Goal: Transaction & Acquisition: Purchase product/service

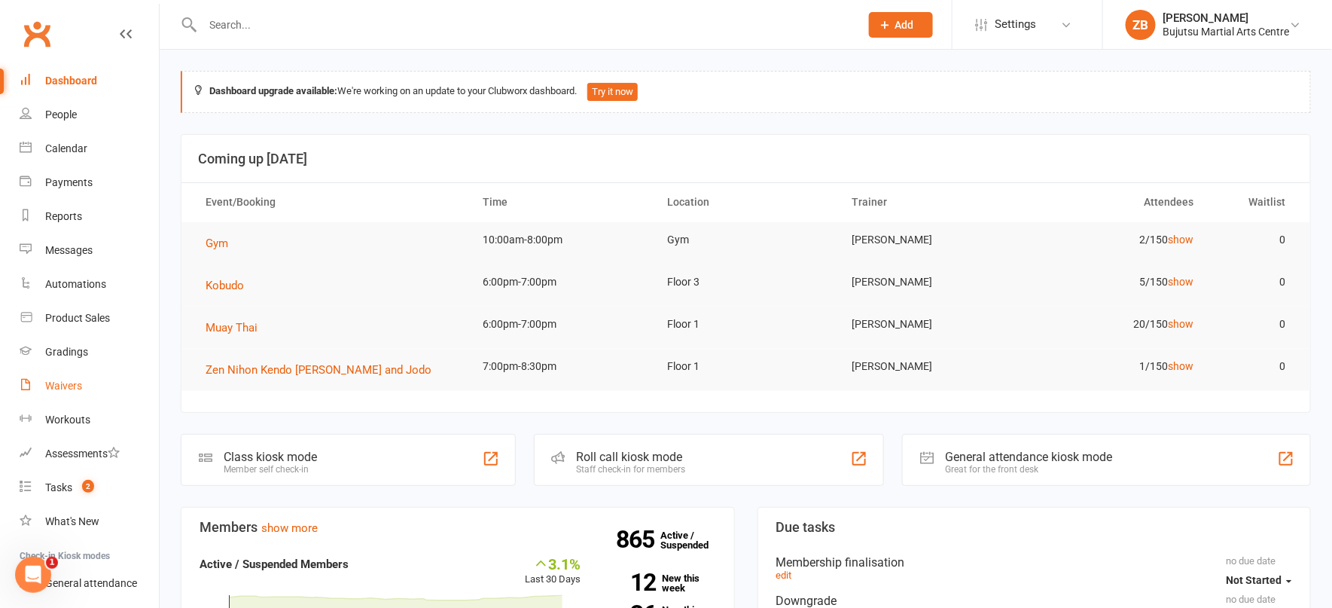
click at [72, 371] on link "Waivers" at bounding box center [89, 386] width 139 height 34
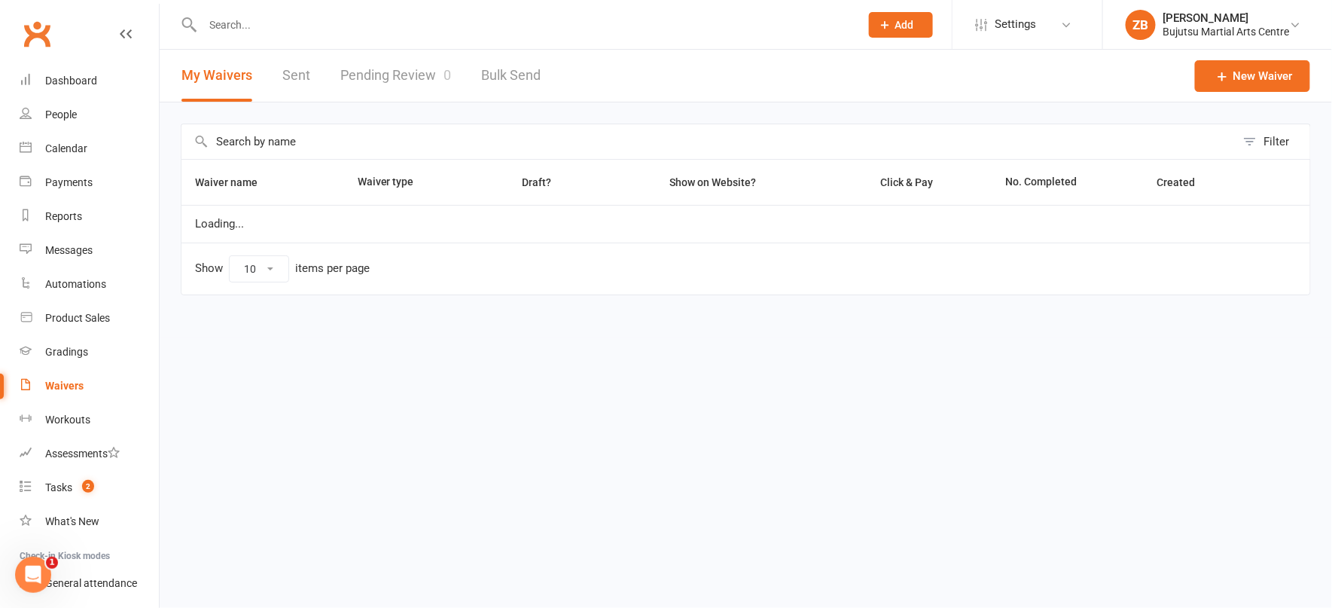
click at [366, 75] on link "Pending Review 0" at bounding box center [395, 76] width 111 height 52
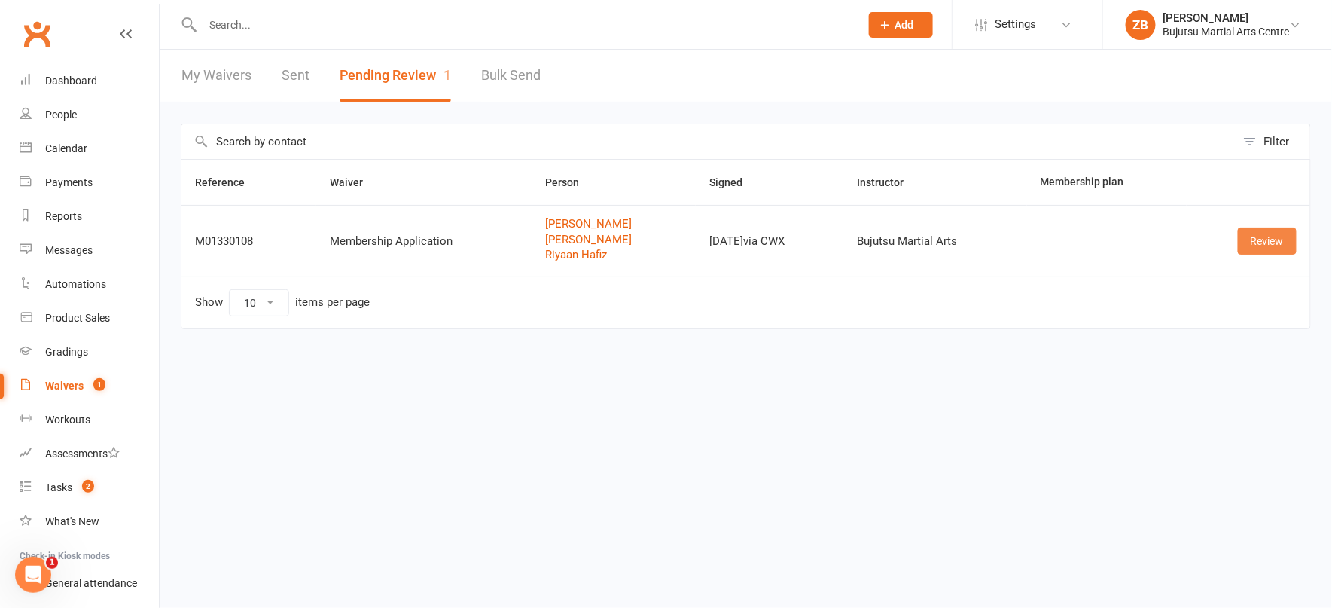
click at [1267, 242] on link "Review" at bounding box center [1267, 240] width 59 height 27
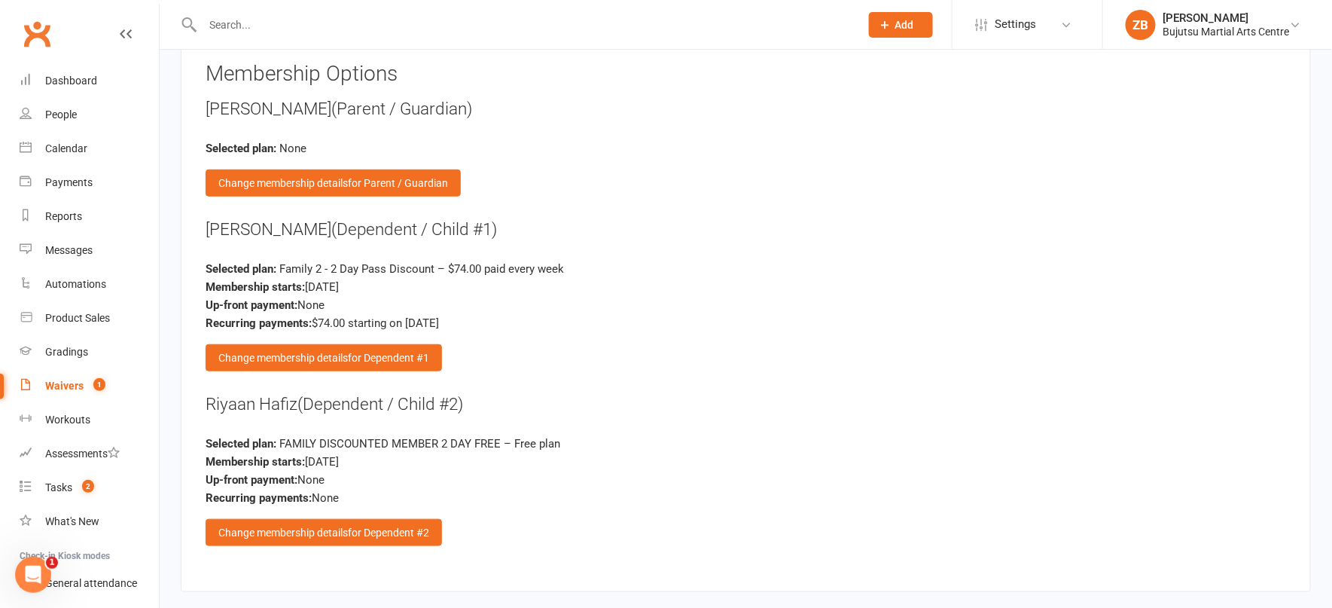
scroll to position [2533, 0]
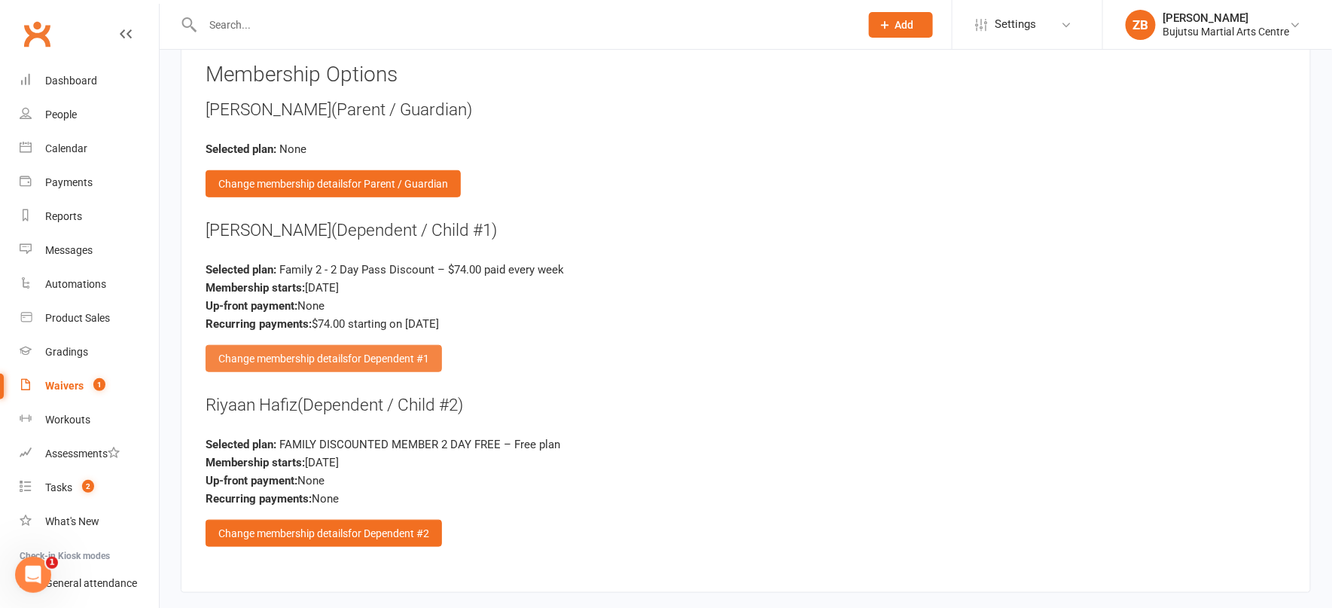
click at [315, 345] on div "Change membership details for Dependent #1" at bounding box center [324, 358] width 236 height 27
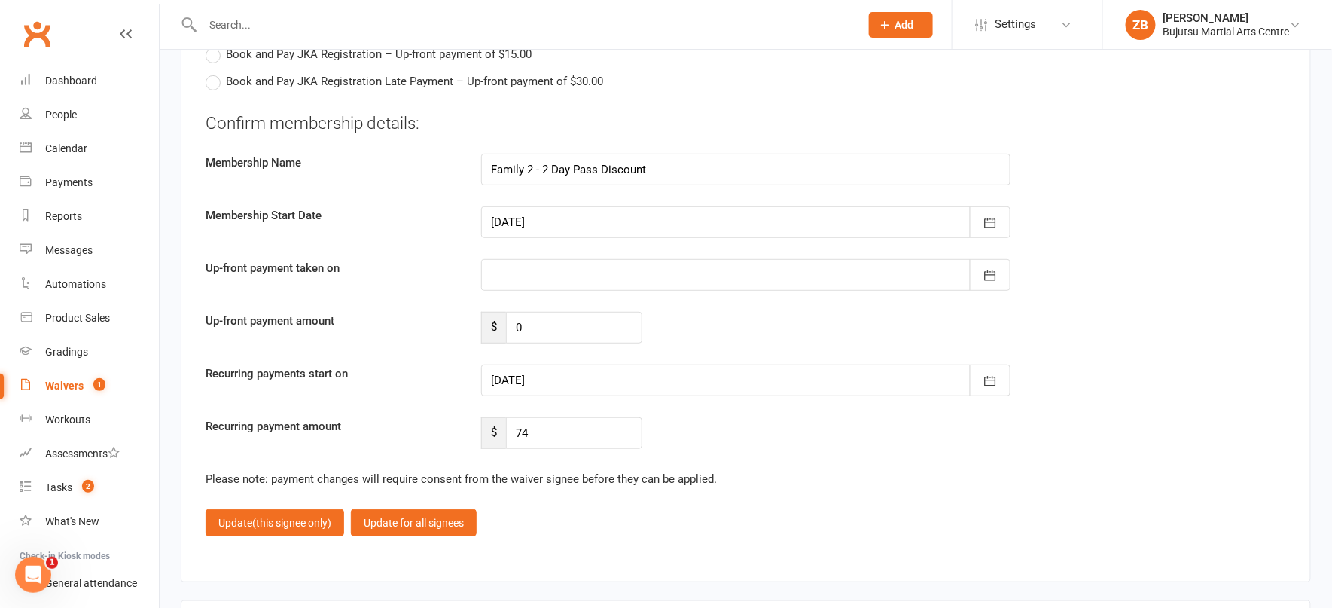
scroll to position [4645, 0]
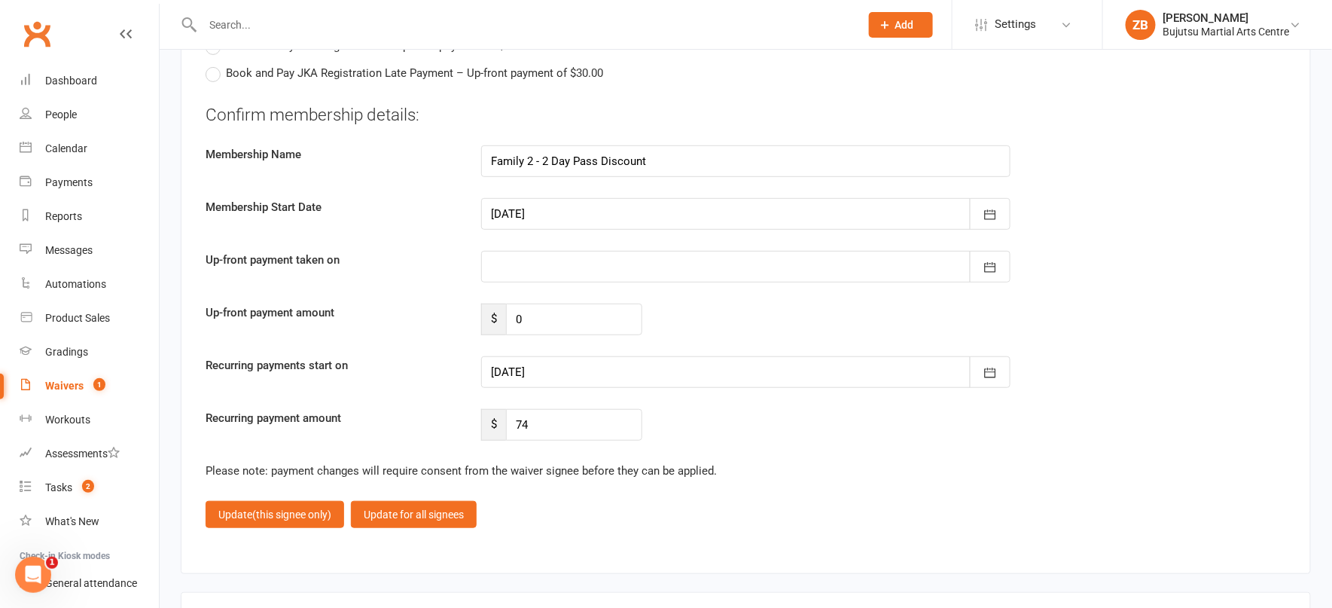
click at [565, 356] on div at bounding box center [745, 372] width 529 height 32
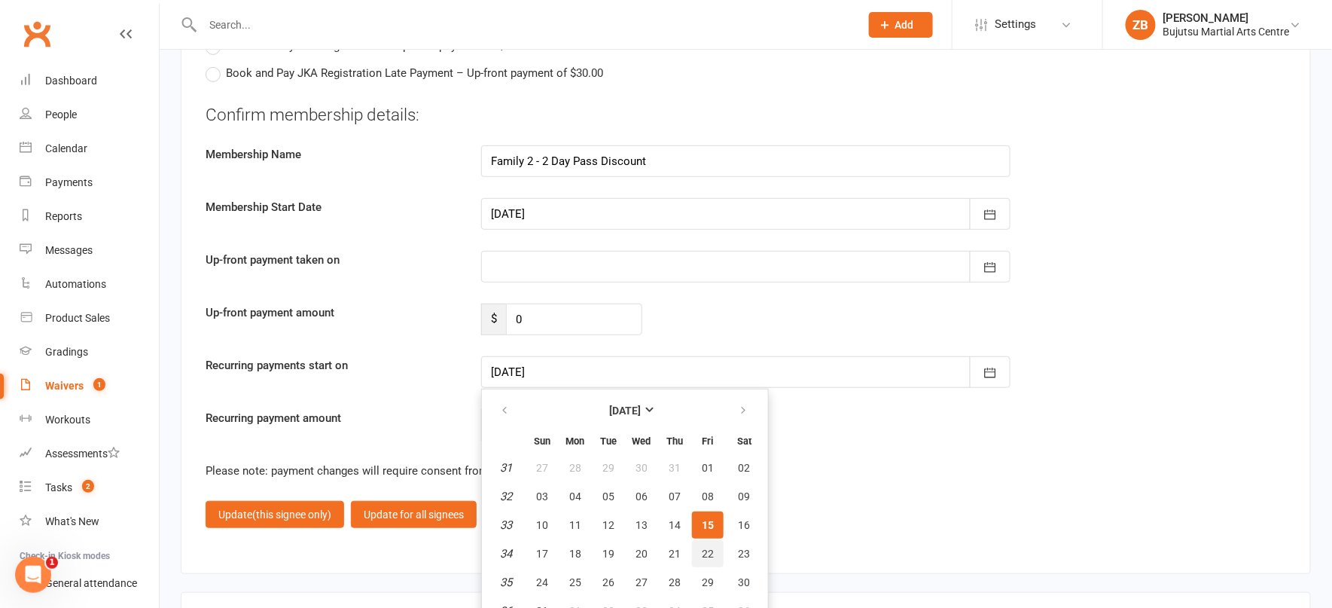
click at [714, 540] on button "22" at bounding box center [708, 553] width 32 height 27
type input "[DATE]"
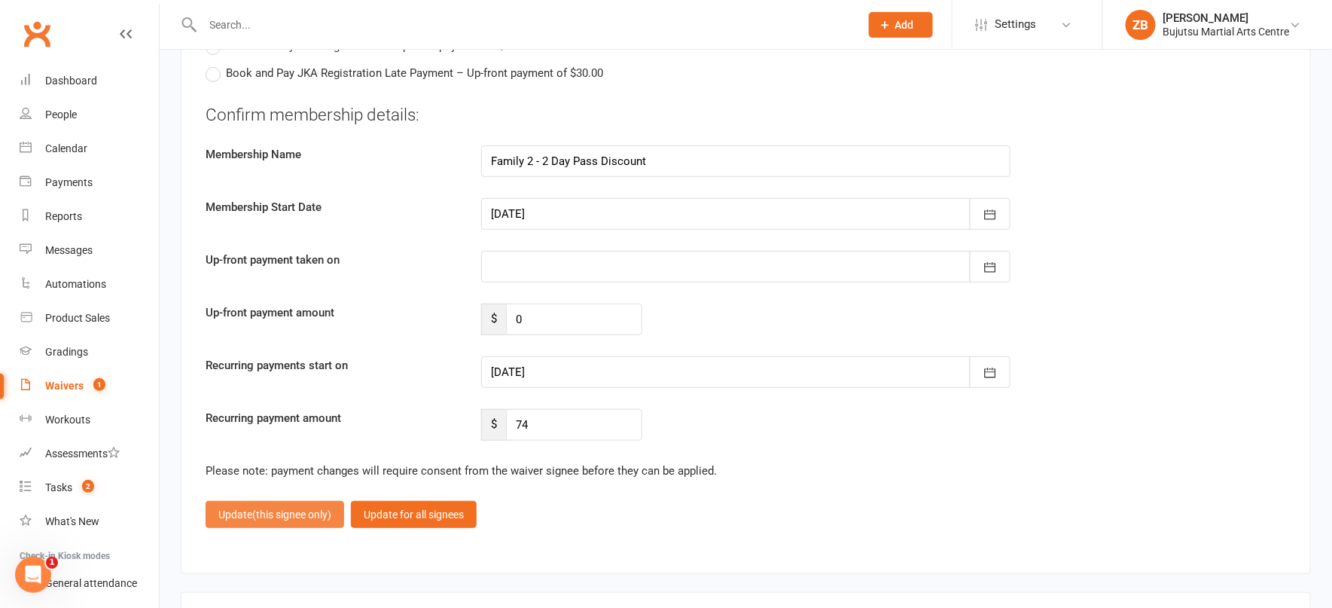
click at [273, 508] on span "(this signee only)" at bounding box center [291, 514] width 79 height 12
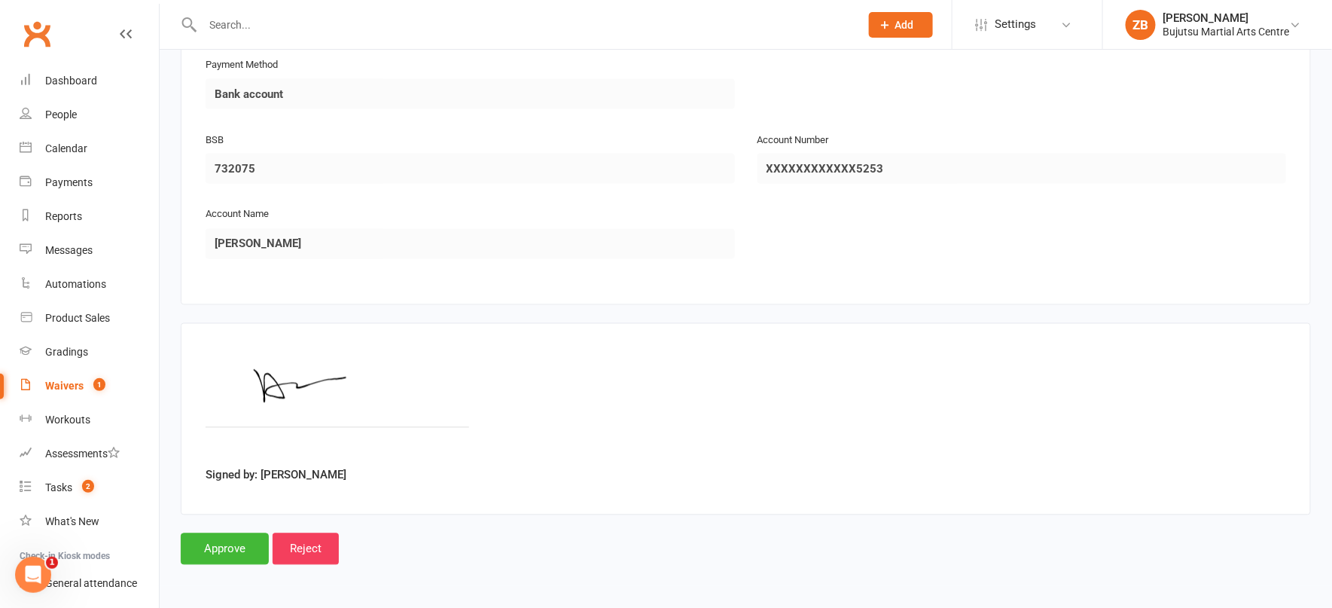
scroll to position [3123, 0]
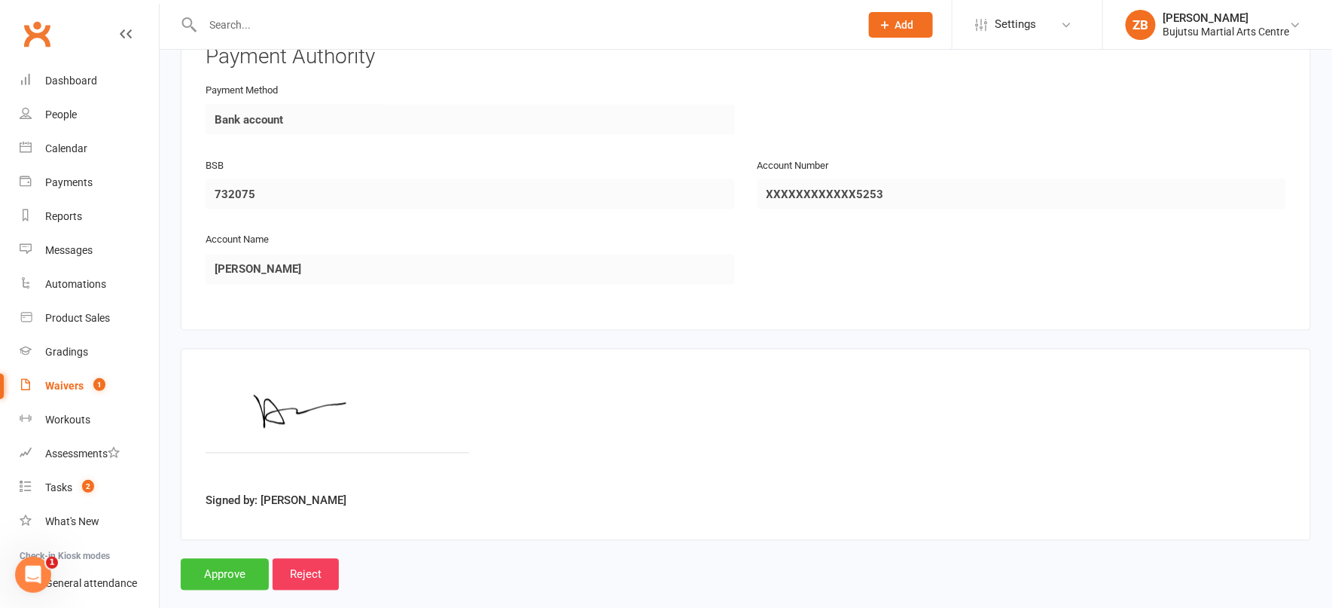
click at [220, 559] on input "Approve" at bounding box center [225, 575] width 88 height 32
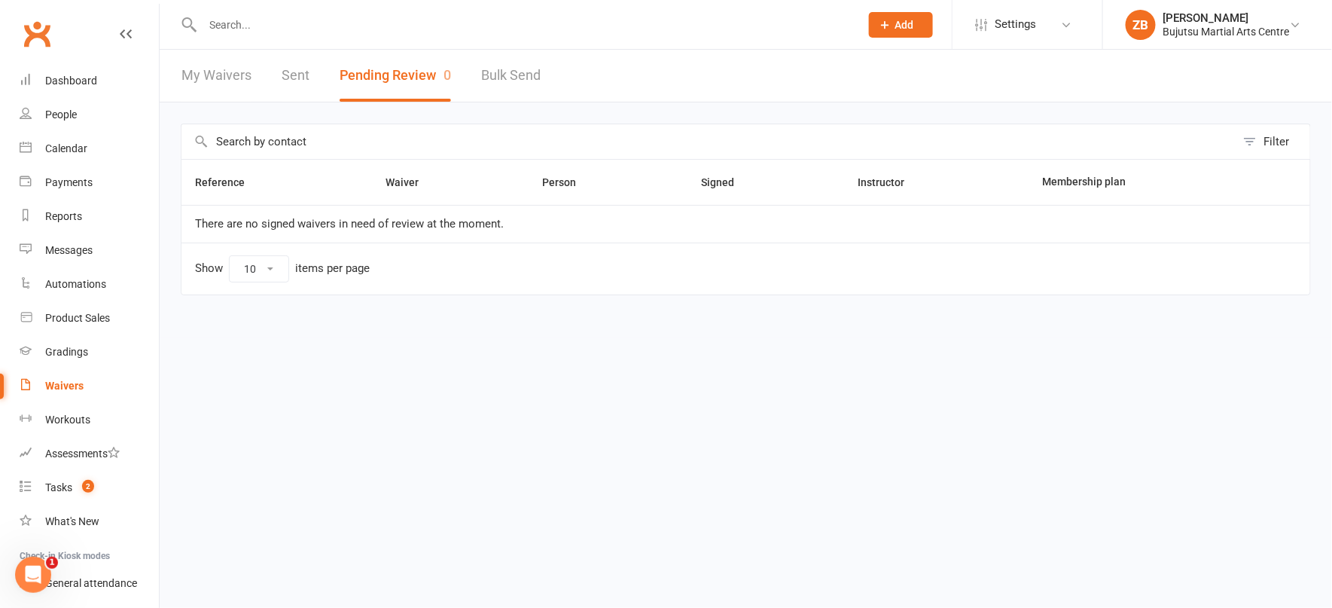
click at [1265, 41] on li "ZB Zali [PERSON_NAME] Bujutsu Martial Arts Centre My profile Help Terms & condi…" at bounding box center [1217, 24] width 230 height 49
click at [1291, 28] on icon at bounding box center [1296, 25] width 12 height 12
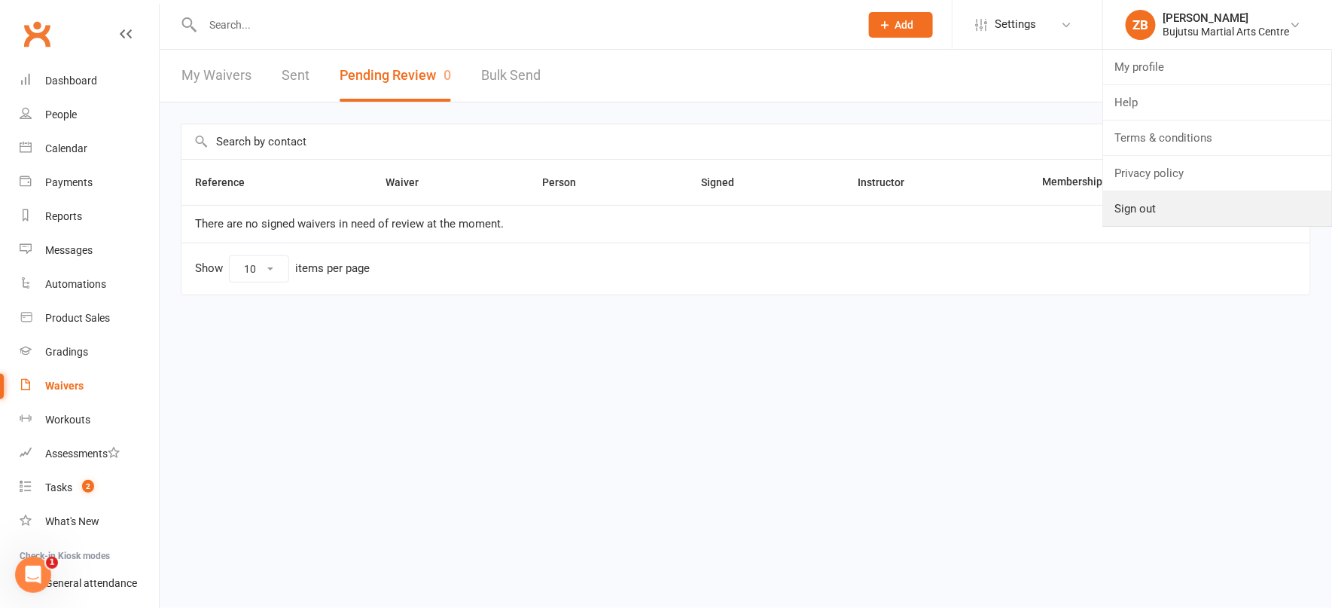
click at [1153, 208] on link "Sign out" at bounding box center [1217, 208] width 229 height 35
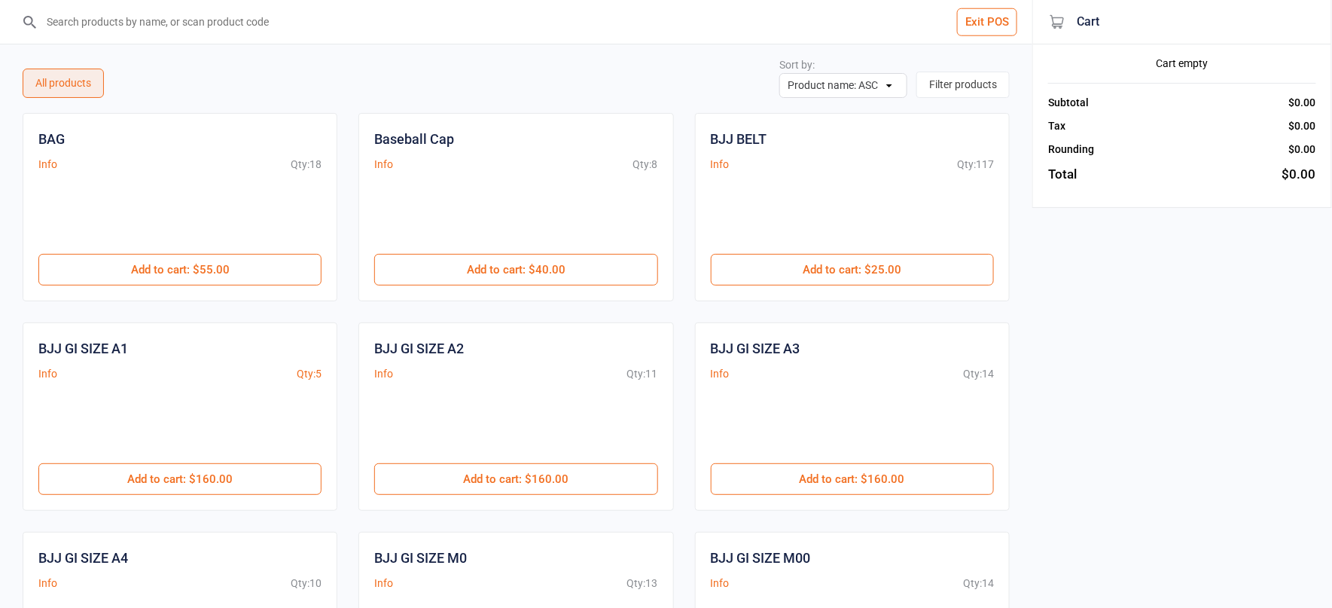
click at [291, 28] on input "search" at bounding box center [525, 22] width 972 height 44
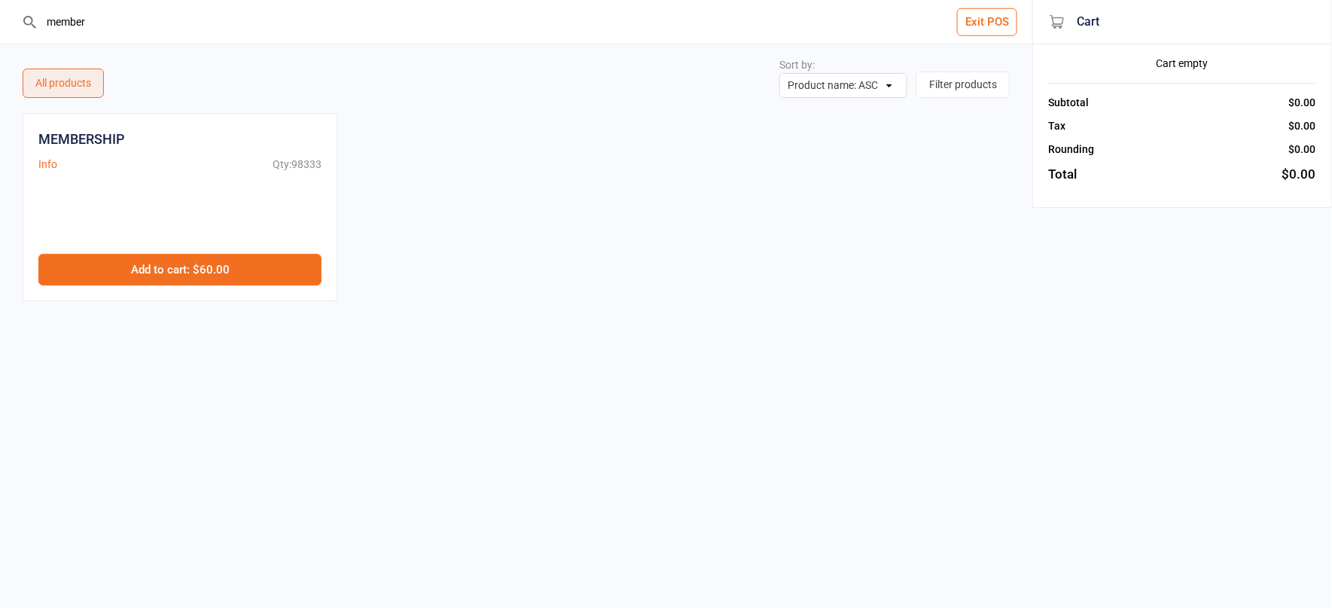
click at [267, 264] on button "Add to cart : $60.00" at bounding box center [179, 270] width 283 height 32
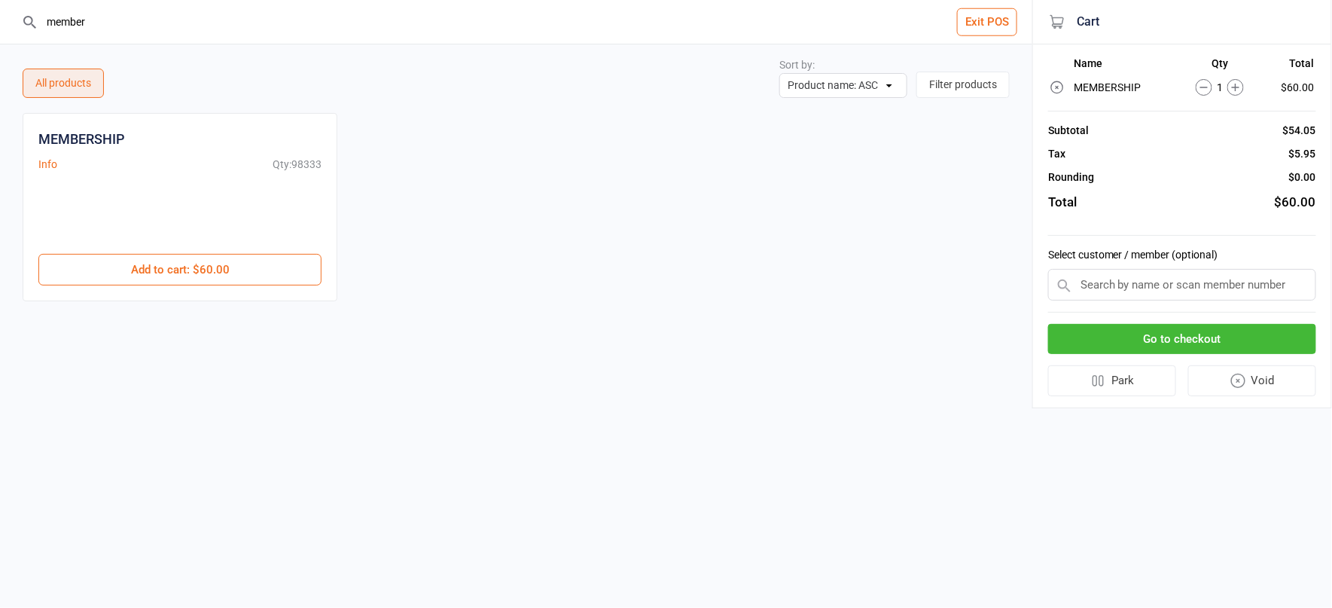
click at [185, 38] on input "member" at bounding box center [525, 22] width 972 height 44
type input "m"
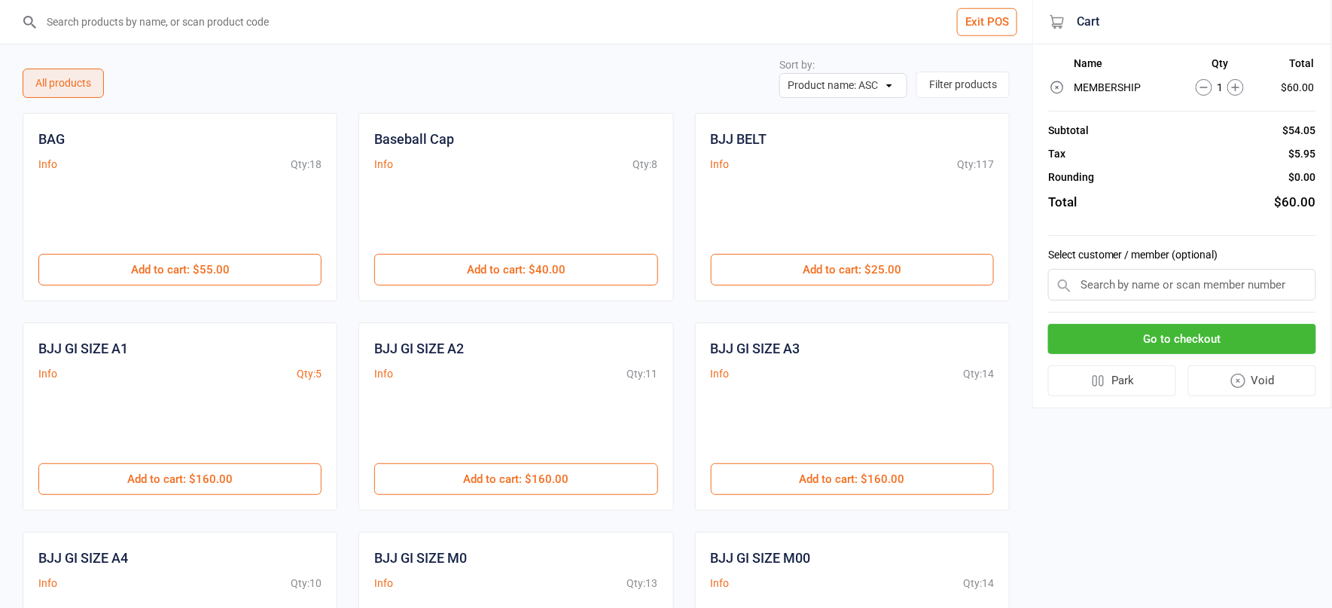
type input "m"
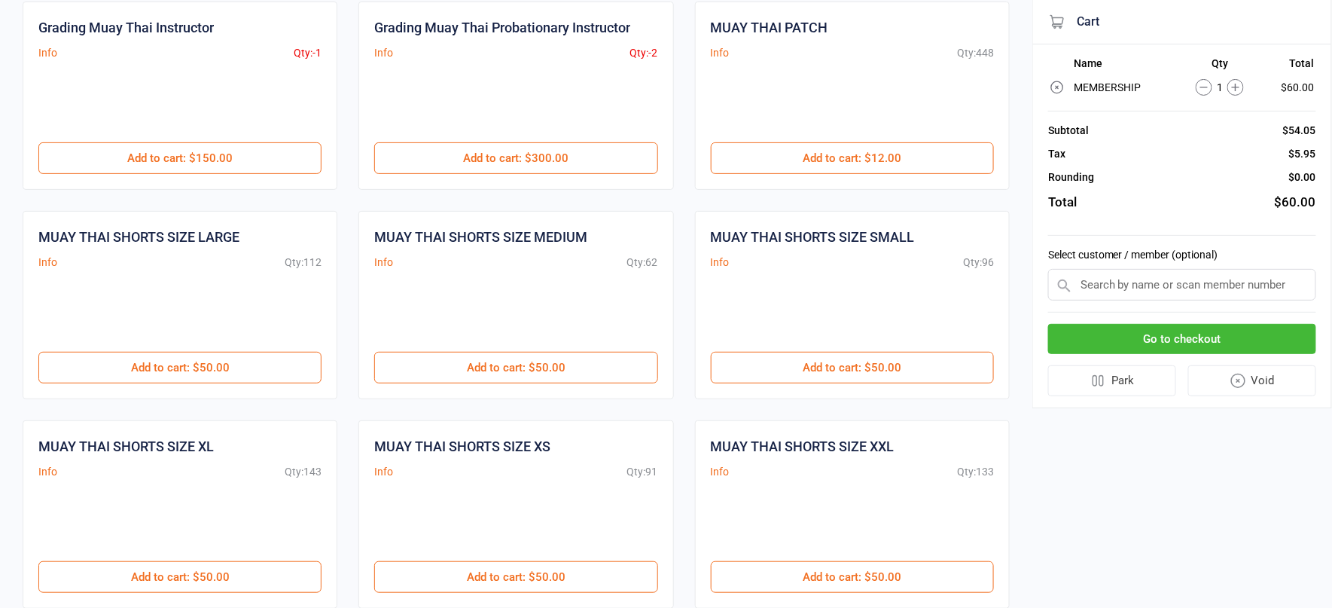
scroll to position [111, 0]
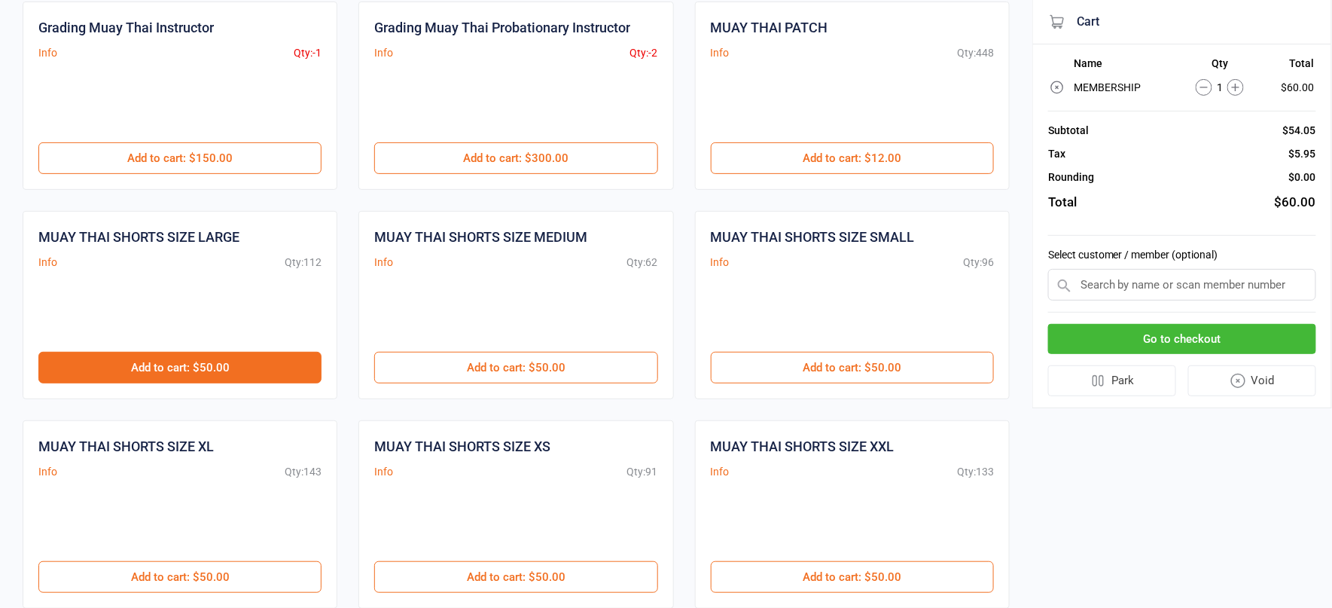
click at [232, 367] on button "Add to cart : $50.00" at bounding box center [179, 368] width 283 height 32
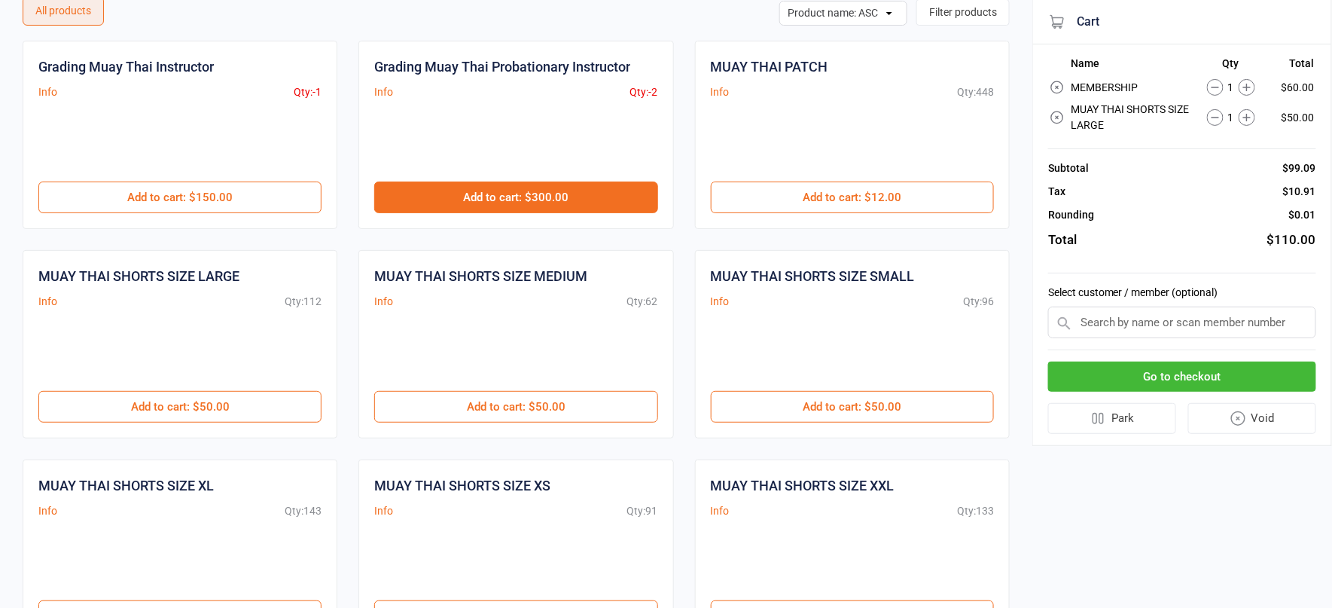
scroll to position [0, 0]
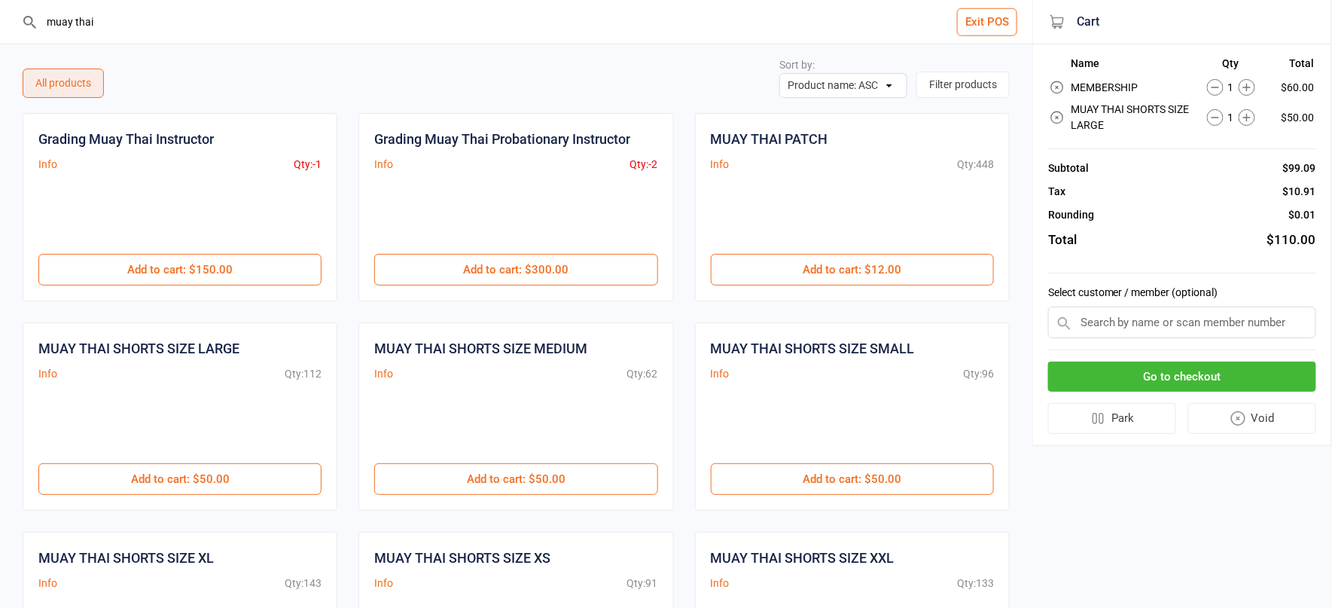
click at [196, 37] on input "muay thai" at bounding box center [525, 22] width 972 height 44
type input "m"
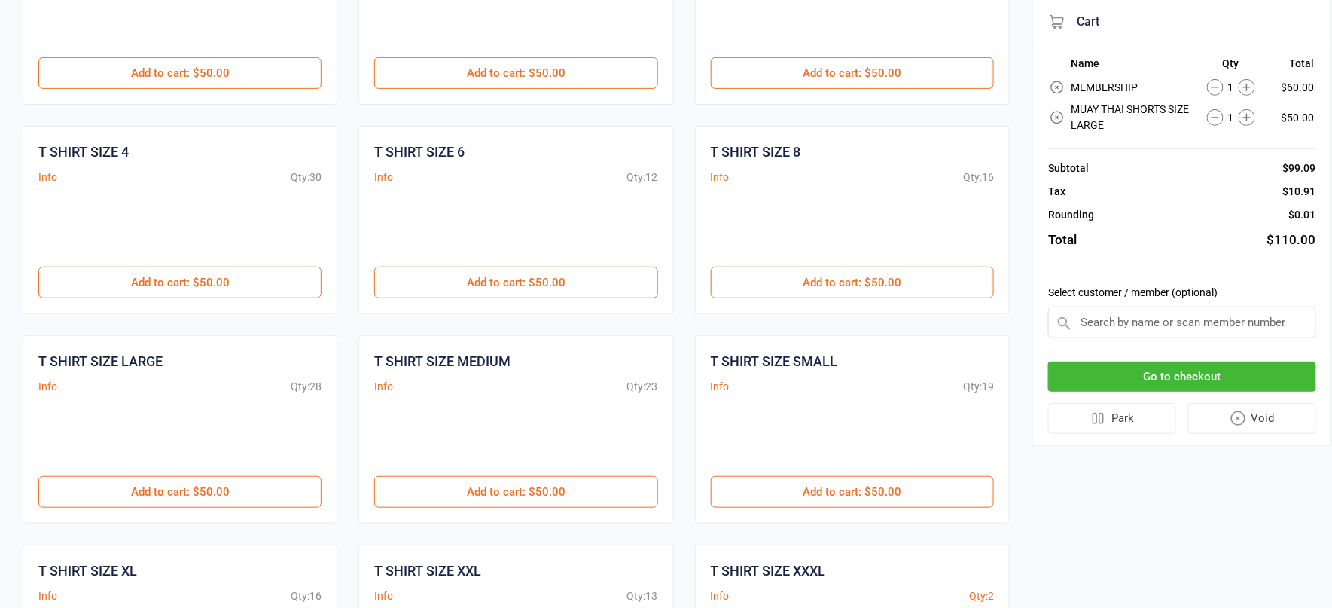
scroll to position [244, 0]
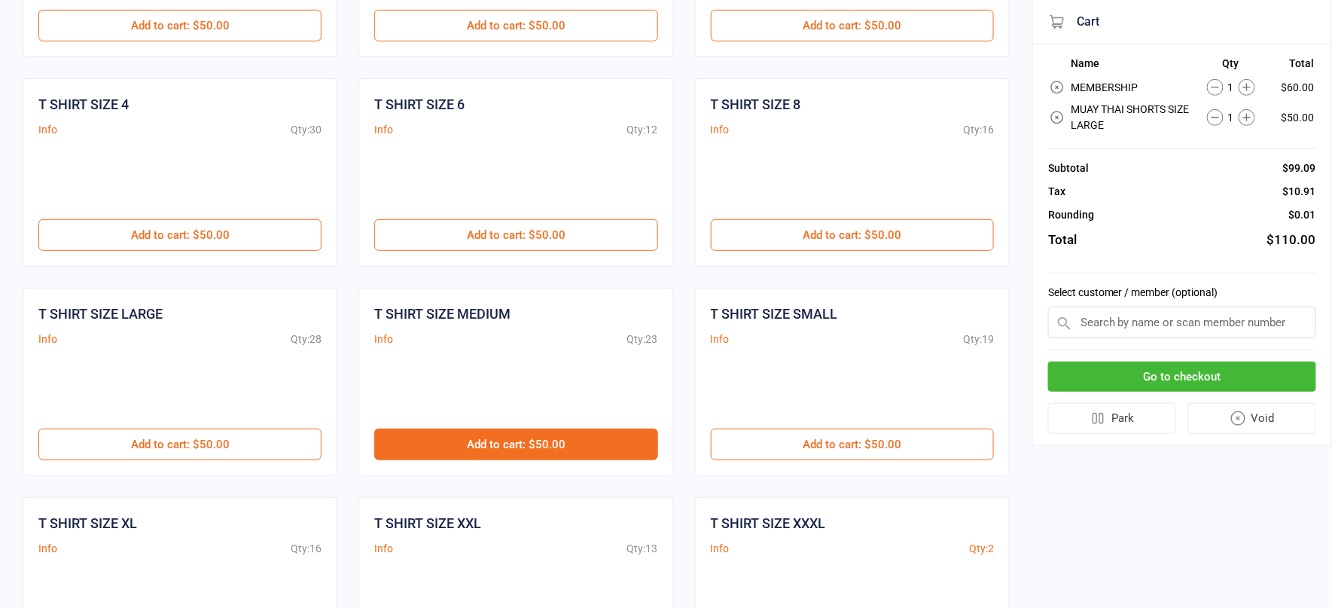
type input "shirt"
click at [509, 434] on button "Add to cart : $50.00" at bounding box center [515, 444] width 283 height 32
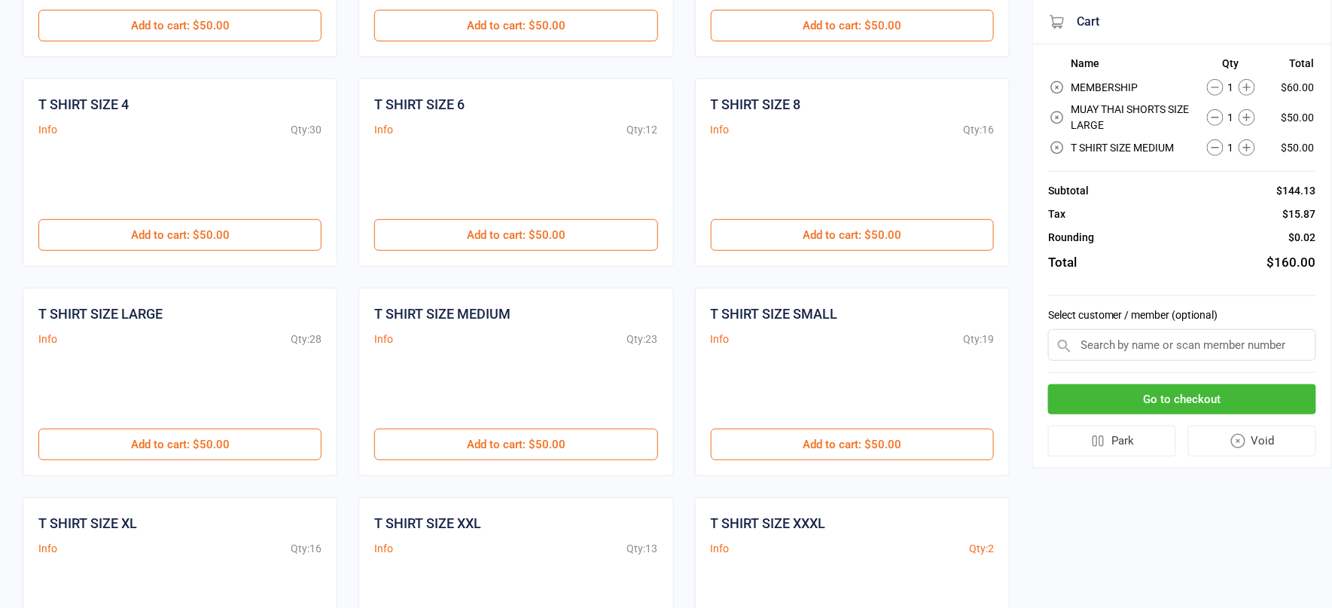
click at [1117, 338] on input "text" at bounding box center [1182, 345] width 268 height 32
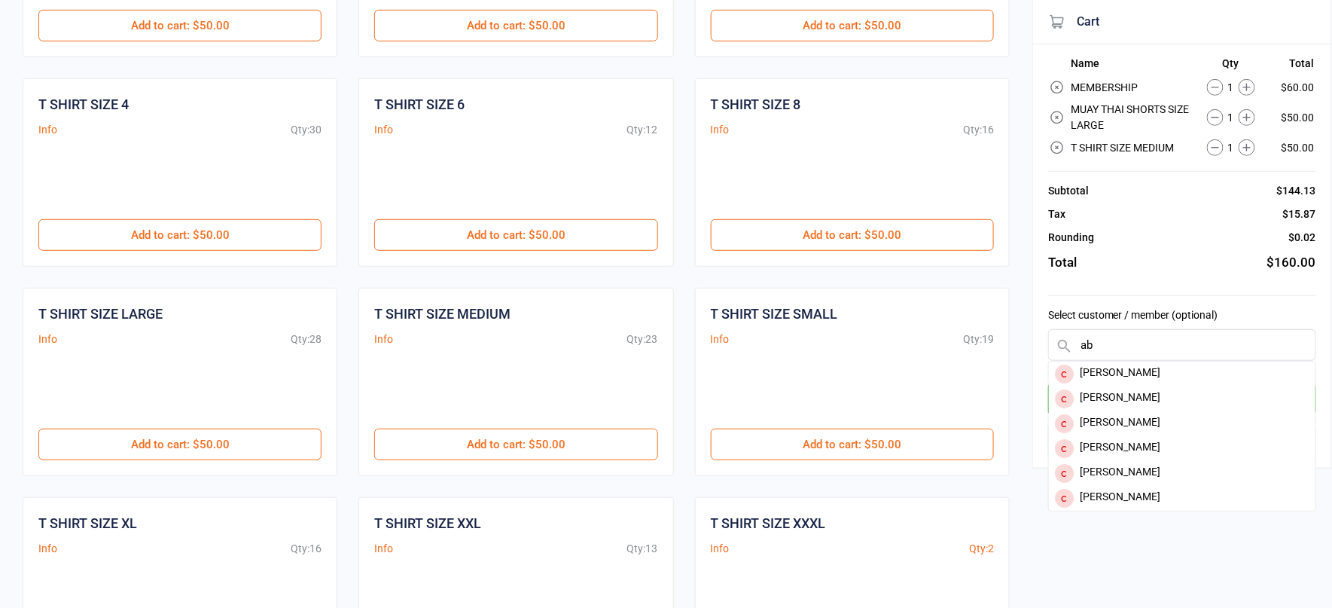
type input "a"
type input "riyaan"
click at [1098, 398] on div "Riyaan Hafiz" at bounding box center [1182, 398] width 267 height 25
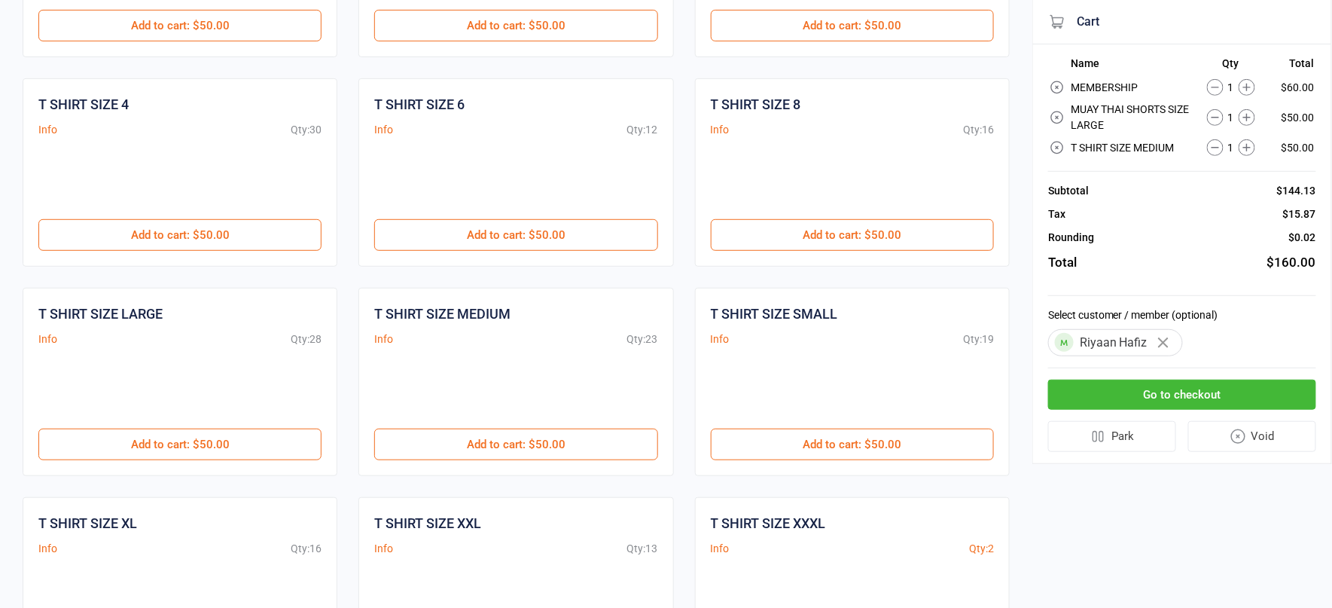
click at [1103, 403] on button "Go to checkout" at bounding box center [1182, 395] width 268 height 31
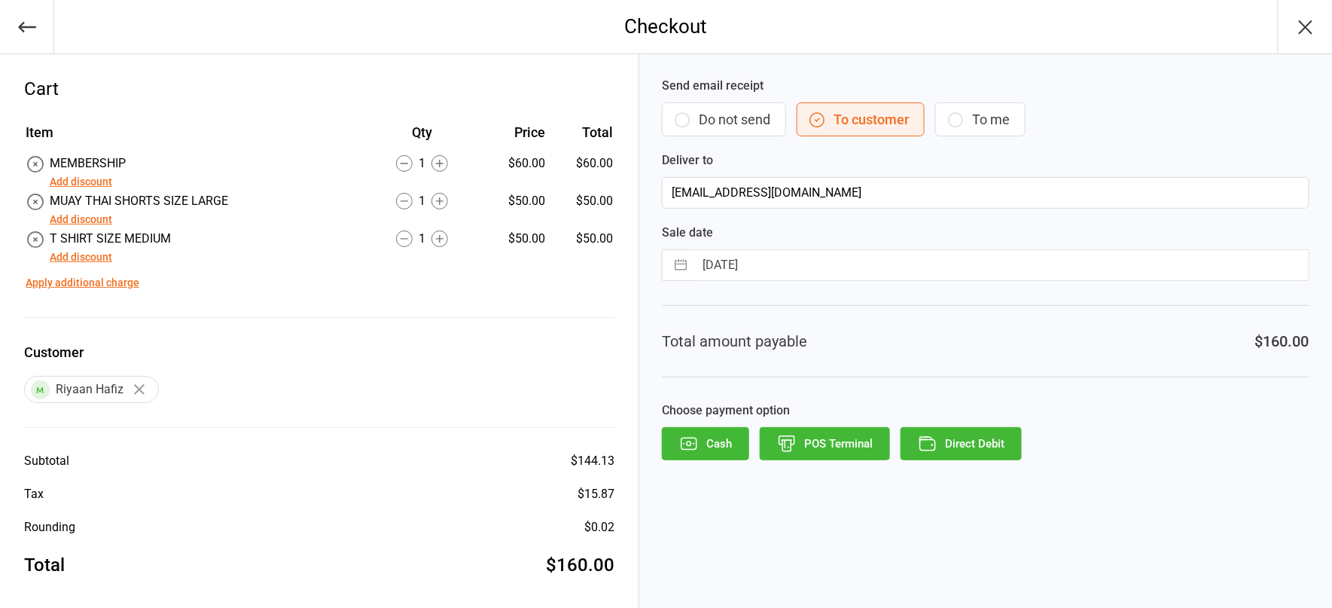
click at [85, 222] on button "Add discount" at bounding box center [81, 220] width 62 height 16
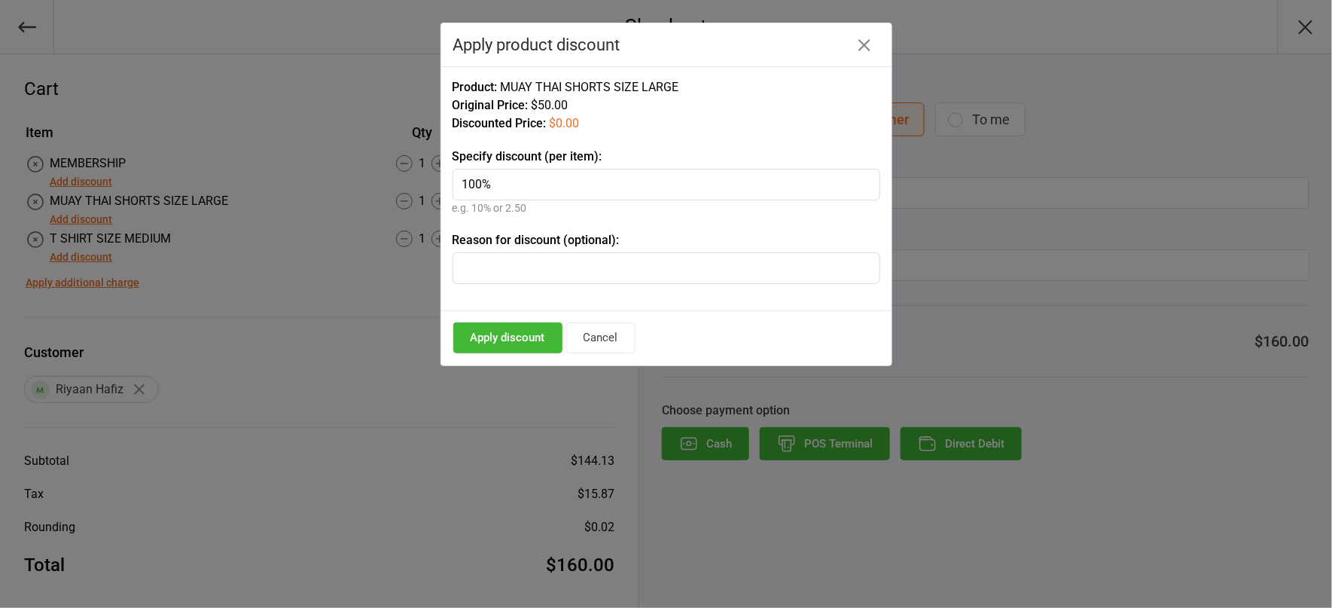
type input "100%"
click at [626, 268] on input "text" at bounding box center [667, 268] width 428 height 32
type input "new member"
click at [519, 328] on button "Apply discount" at bounding box center [507, 337] width 109 height 31
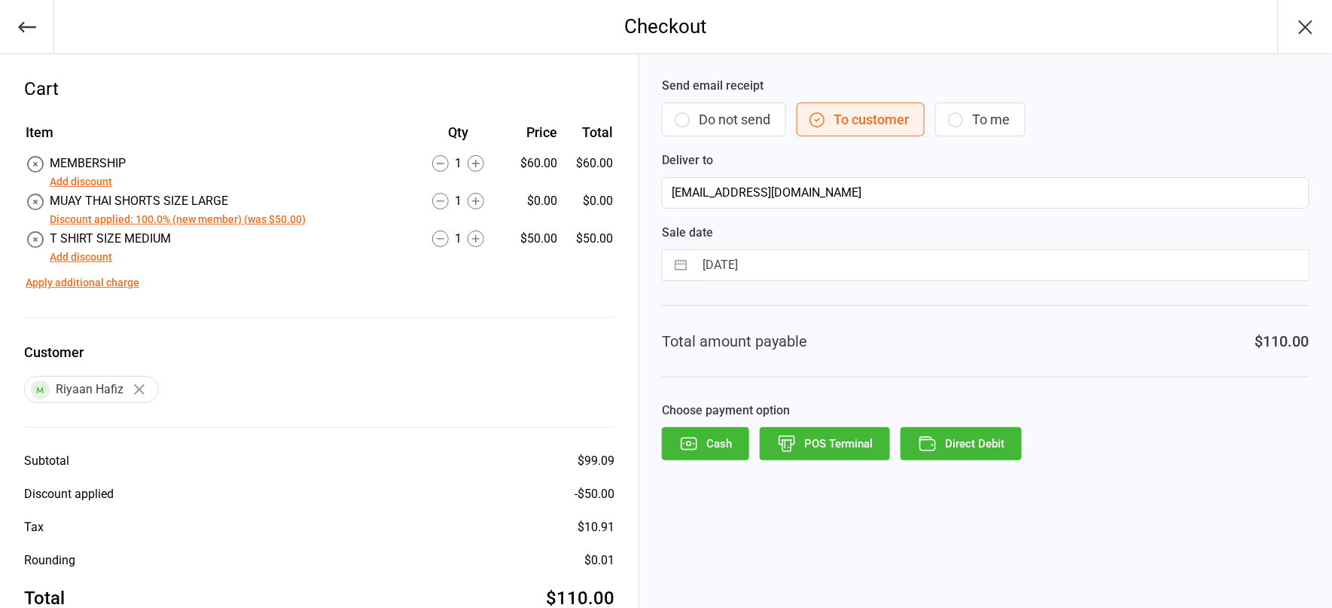
click at [64, 261] on button "Add discount" at bounding box center [81, 257] width 62 height 16
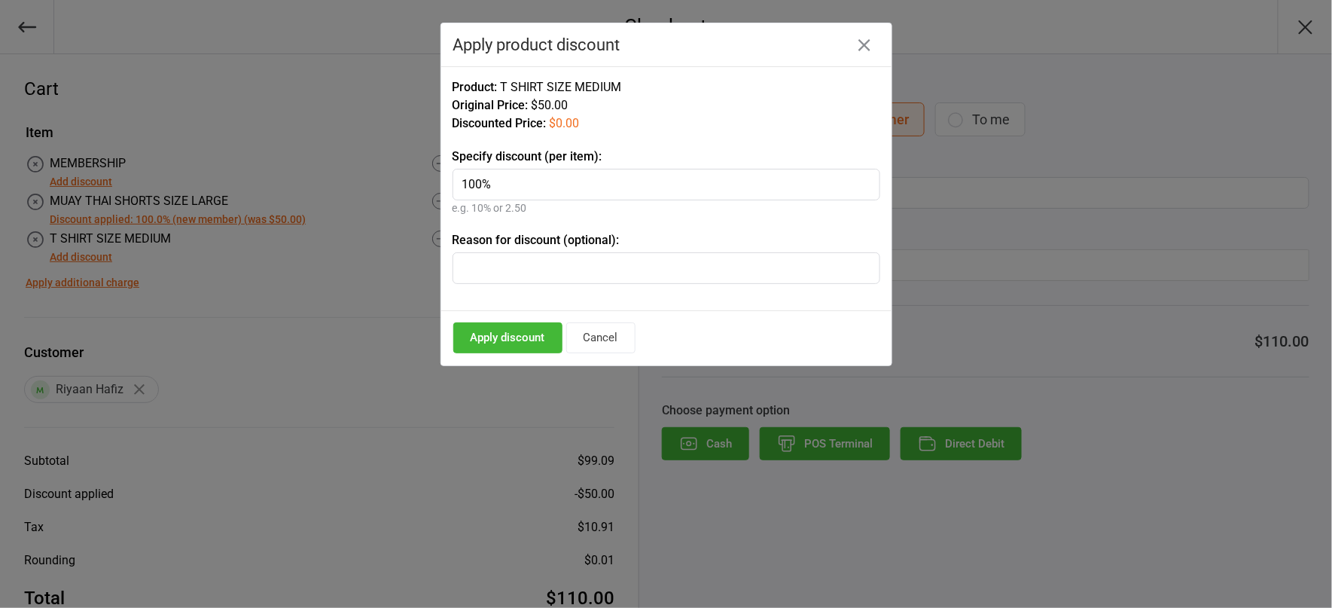
type input "100%"
click at [478, 282] on input "text" at bounding box center [667, 268] width 428 height 32
type input "new member"
click at [502, 330] on button "Apply discount" at bounding box center [507, 337] width 109 height 31
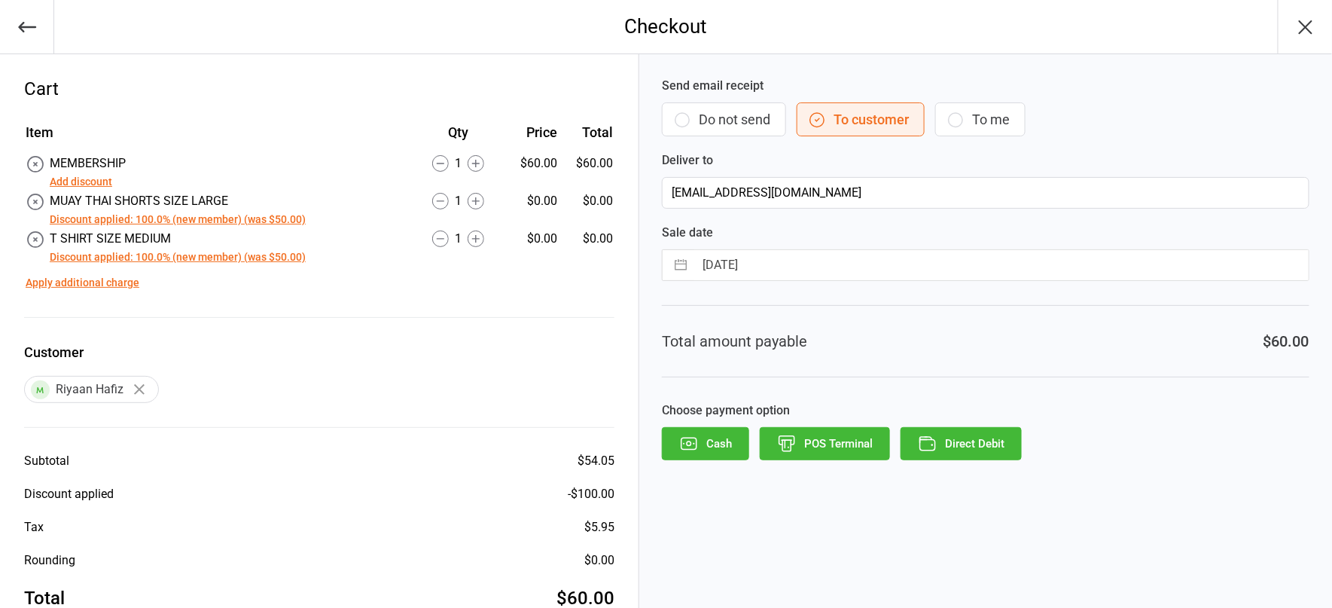
click at [855, 433] on button "POS Terminal" at bounding box center [825, 443] width 130 height 33
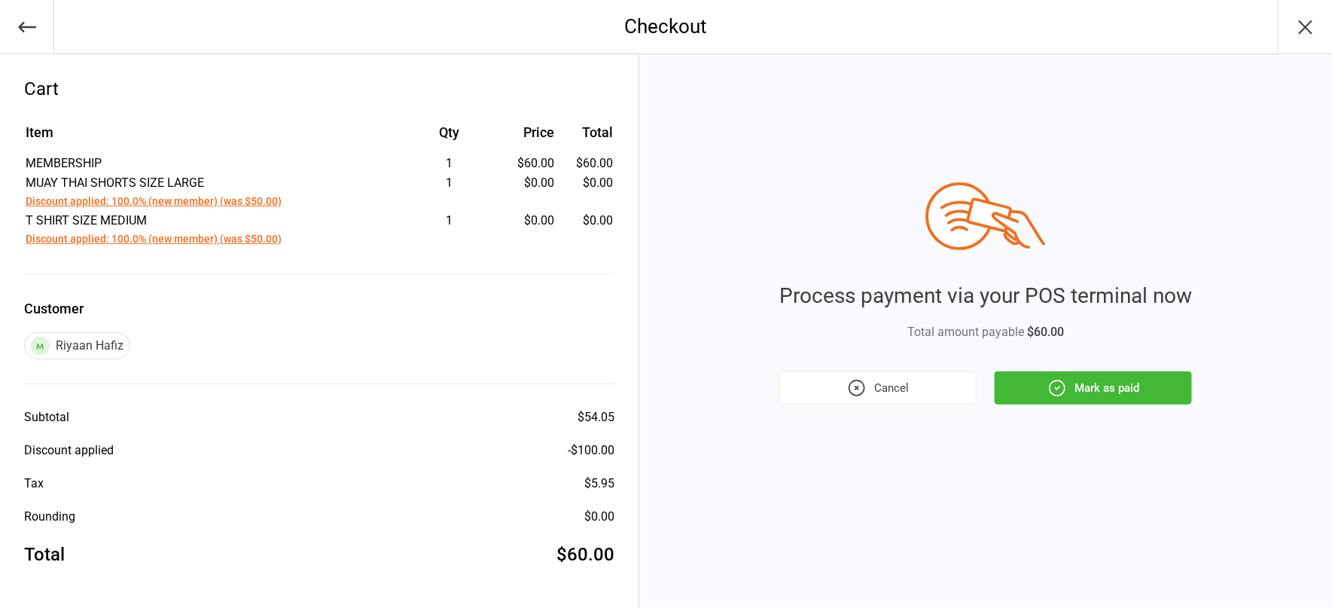
click at [1047, 398] on button "Mark as paid" at bounding box center [1093, 387] width 197 height 33
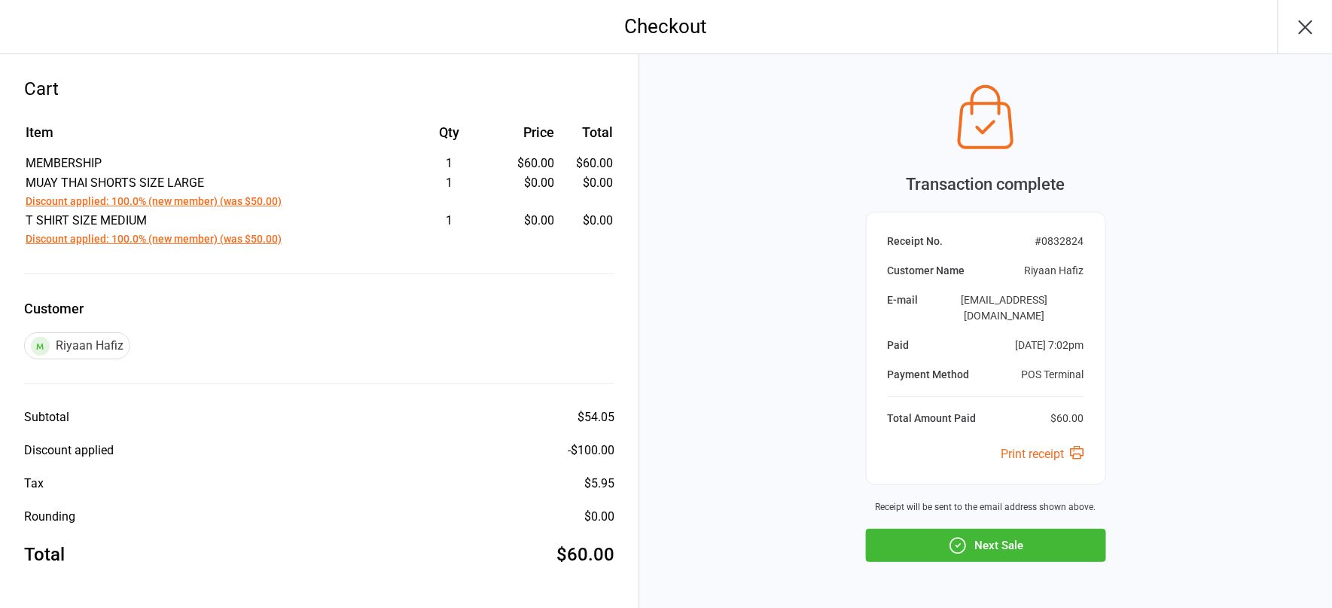
click at [1036, 529] on button "Next Sale" at bounding box center [986, 545] width 240 height 33
